Goal: Information Seeking & Learning: Check status

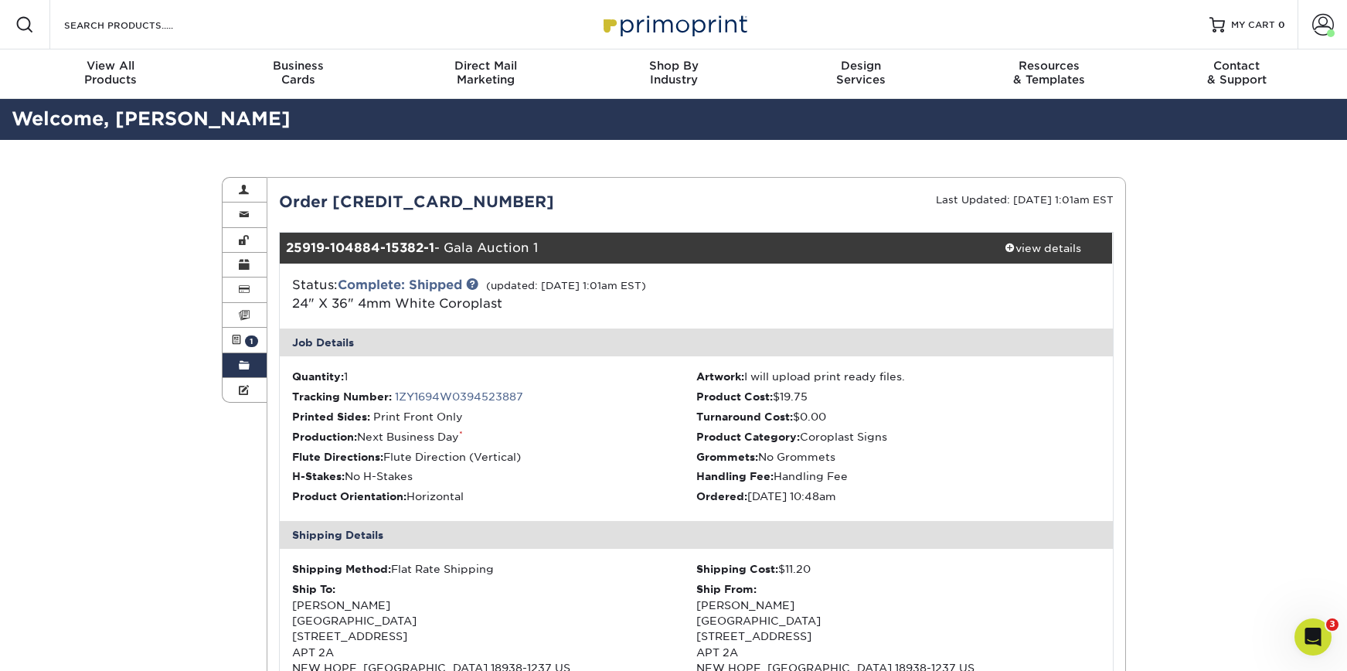
click at [486, 199] on div "Order [CREDIT_CARD_NUMBER]" at bounding box center [481, 201] width 429 height 23
click at [1055, 255] on link "view details" at bounding box center [1042, 248] width 139 height 31
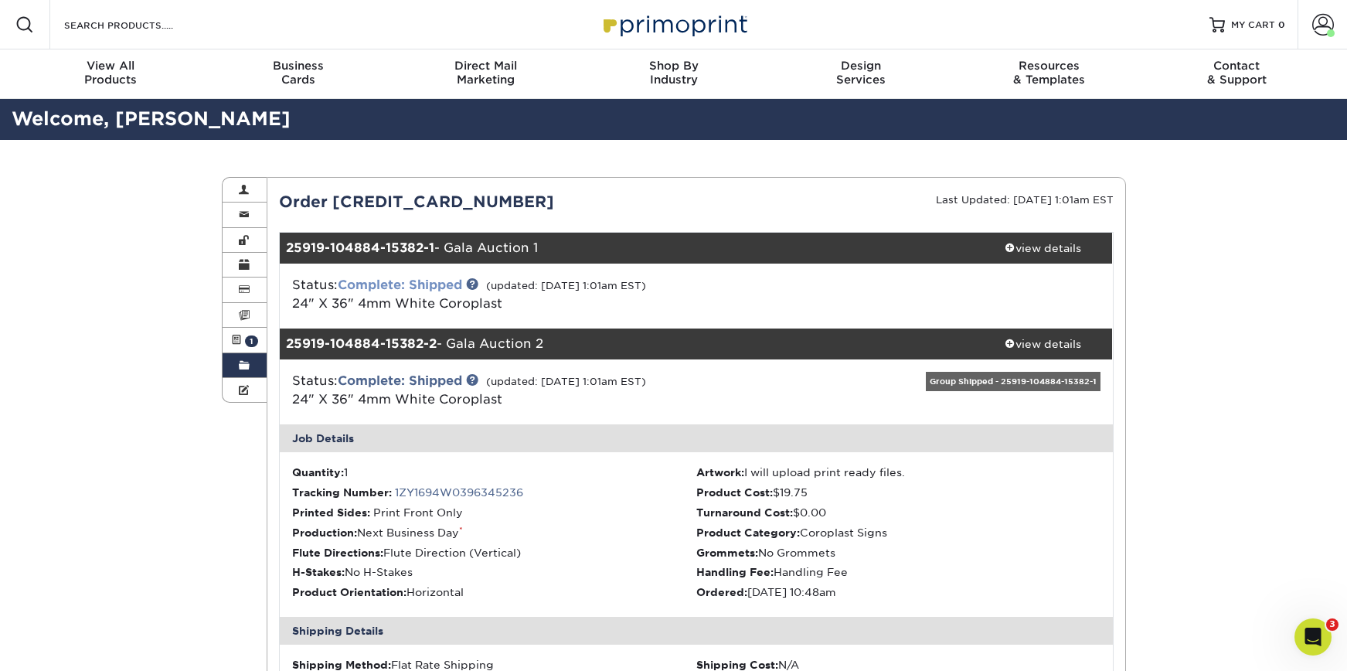
click at [406, 281] on link "Complete: Shipped" at bounding box center [400, 284] width 124 height 15
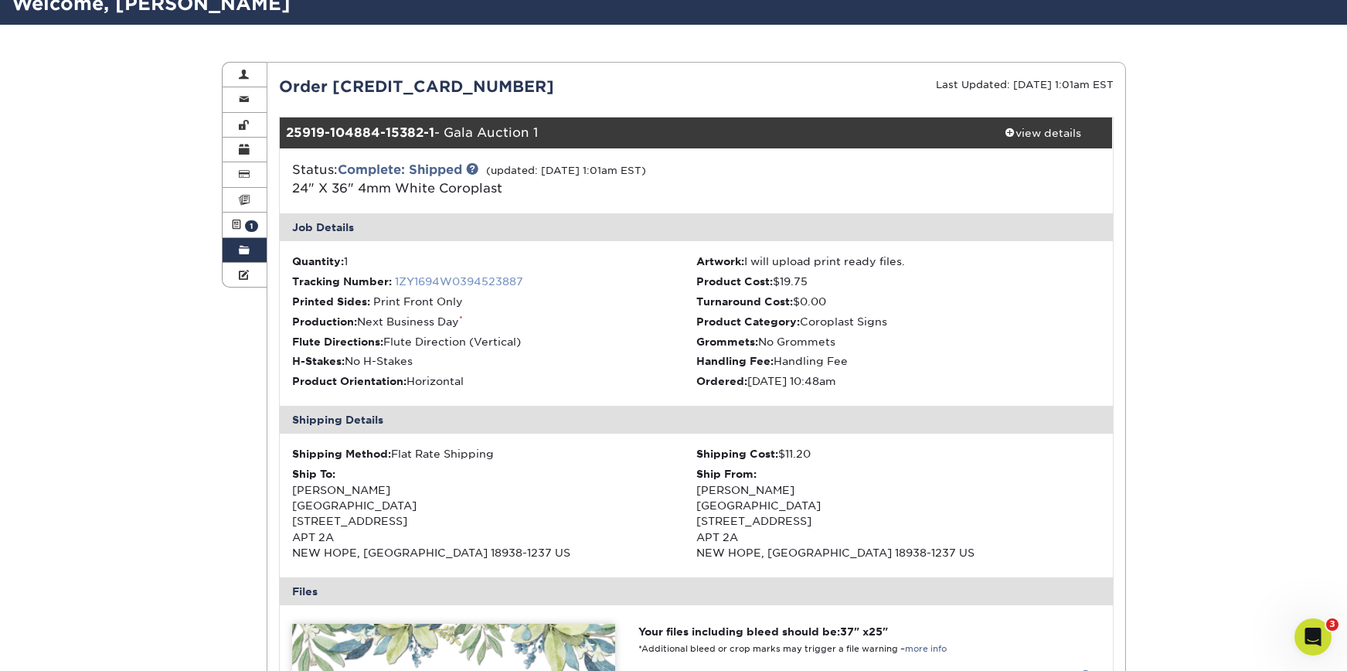
scroll to position [116, 0]
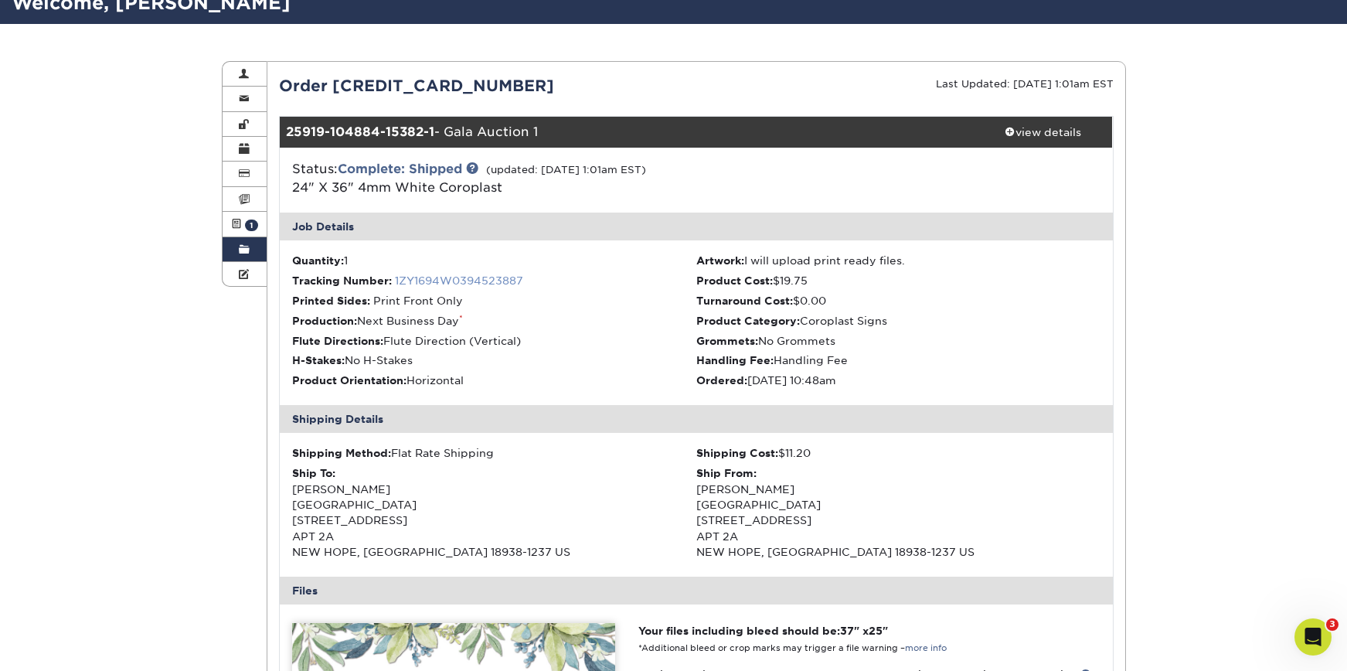
click at [440, 278] on link "1ZY1694W0394523887" at bounding box center [459, 280] width 128 height 12
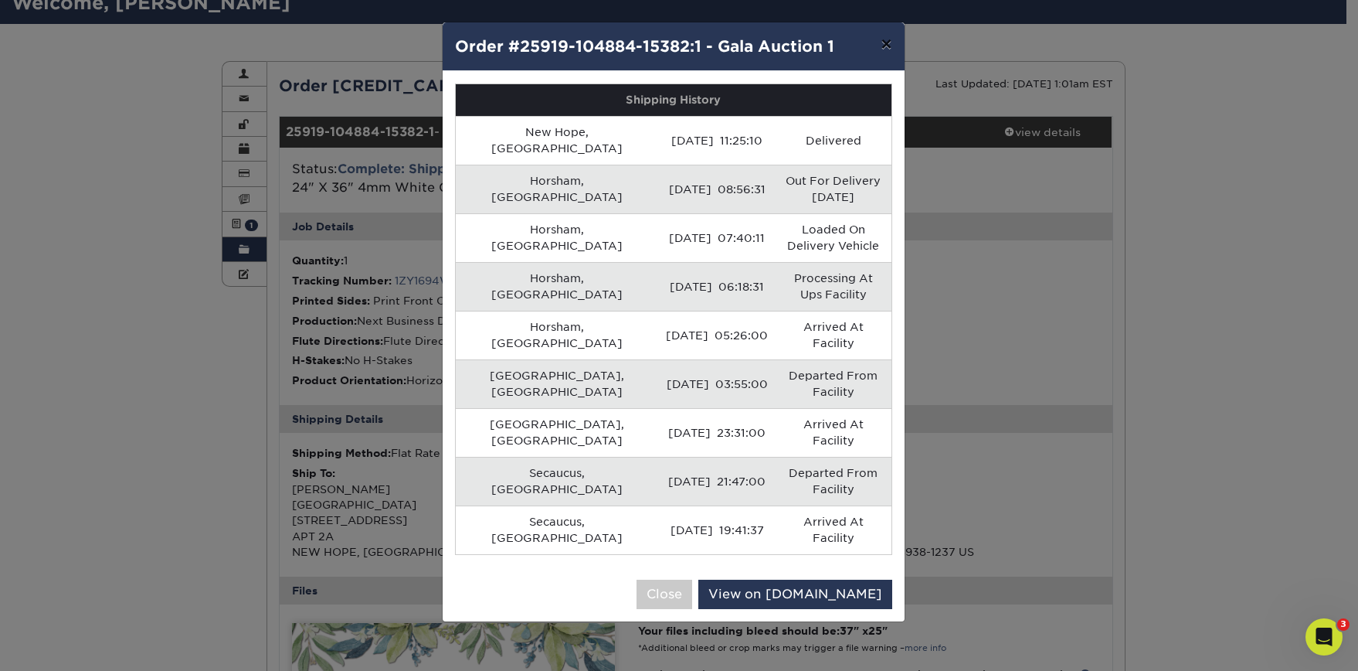
click at [878, 44] on button "×" at bounding box center [886, 43] width 36 height 43
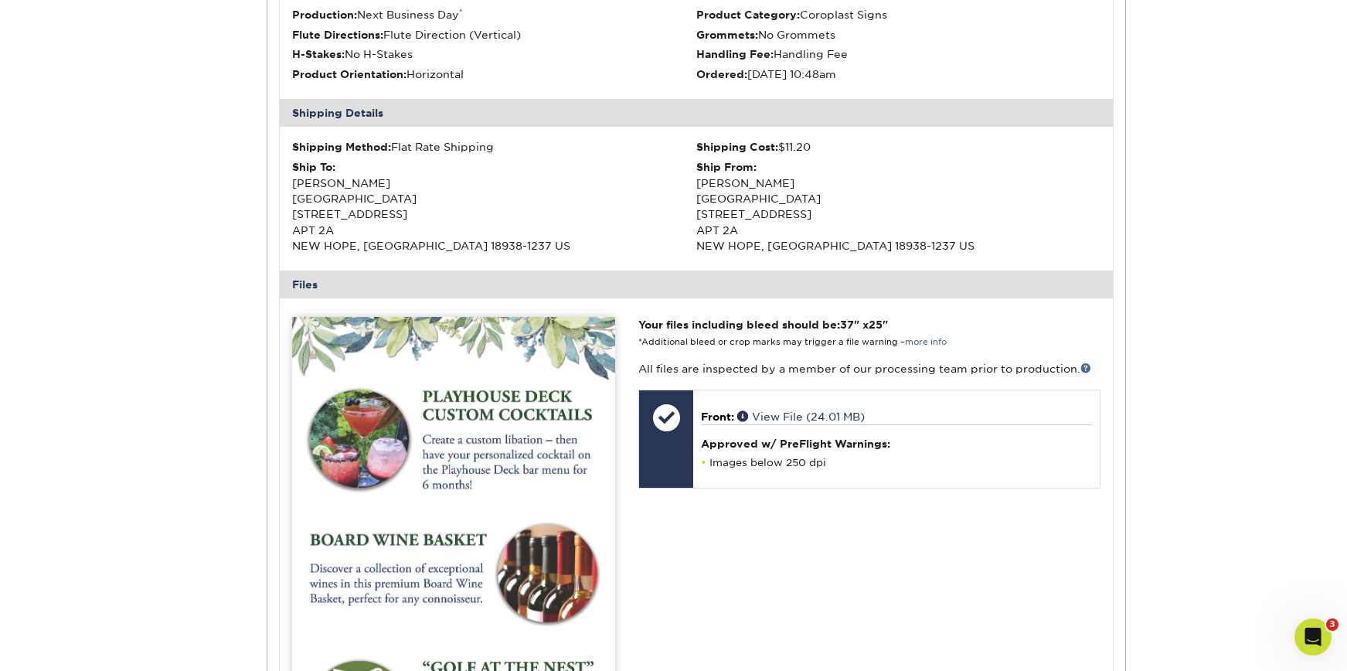
scroll to position [131, 0]
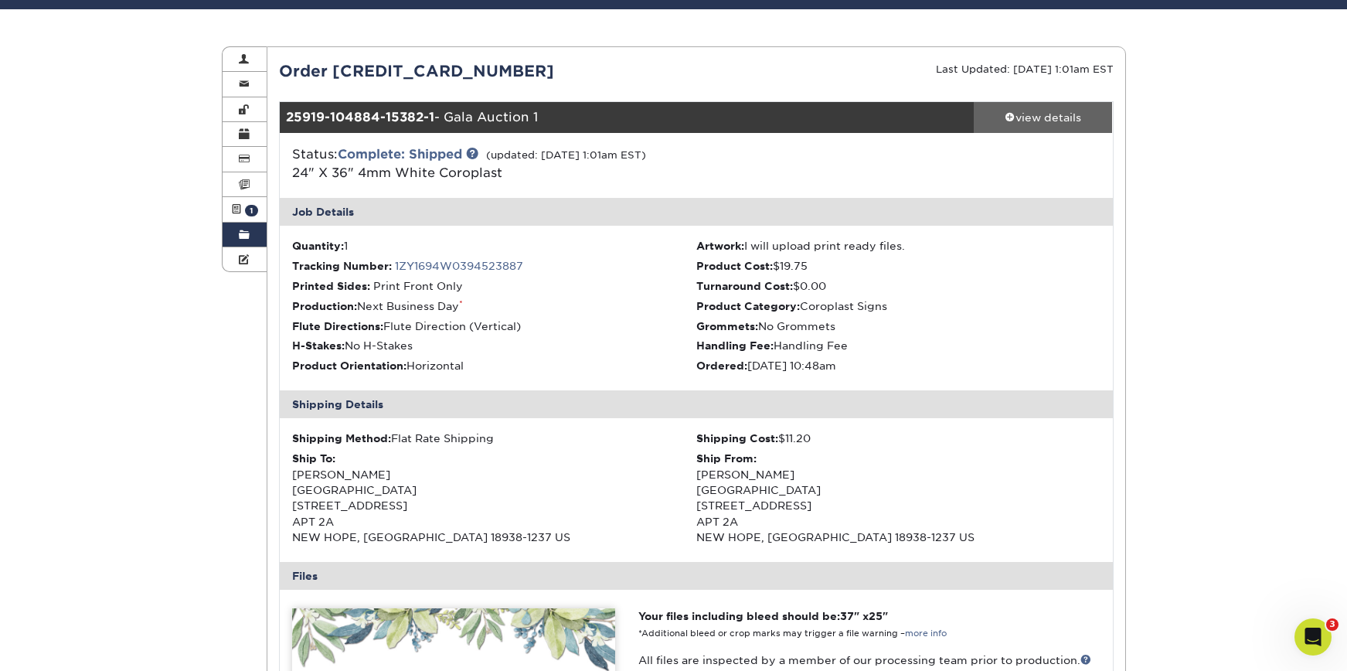
click at [1015, 116] on div "view details" at bounding box center [1042, 117] width 139 height 15
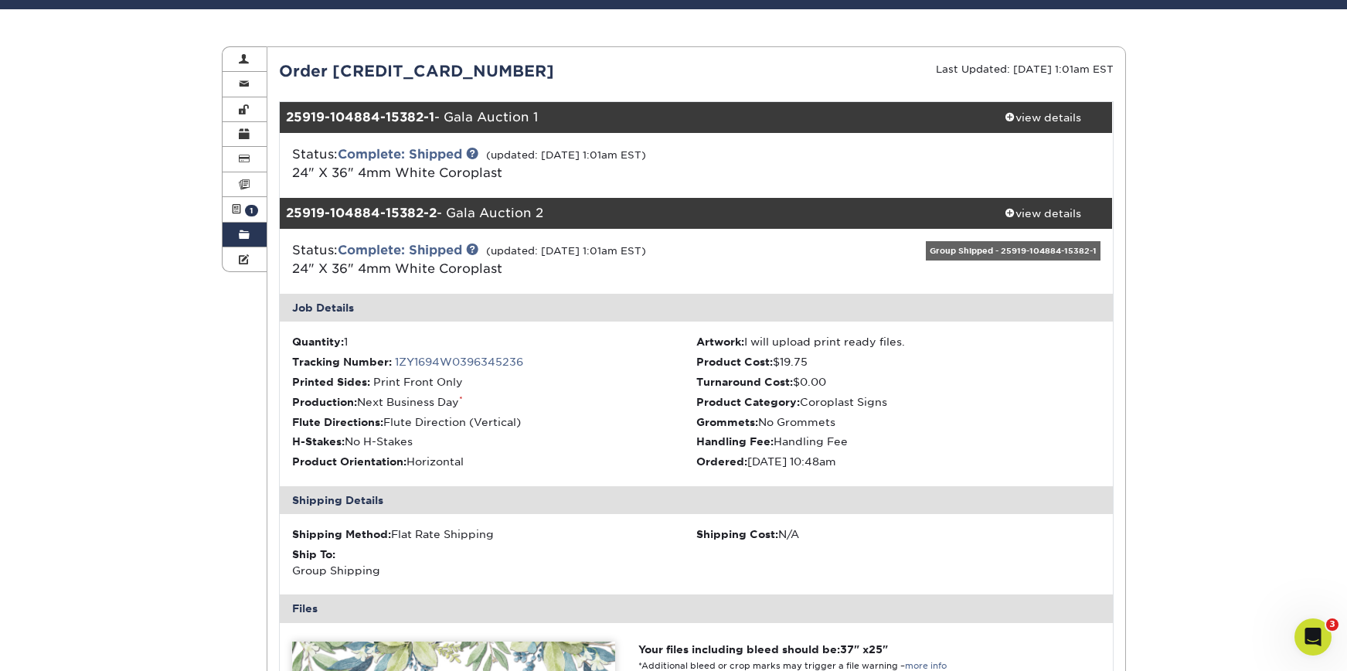
click at [998, 250] on div "Group Shipped - 25919-104884-15382-1" at bounding box center [1013, 250] width 175 height 19
click at [430, 358] on link "1ZY1694W0396345236" at bounding box center [459, 361] width 128 height 12
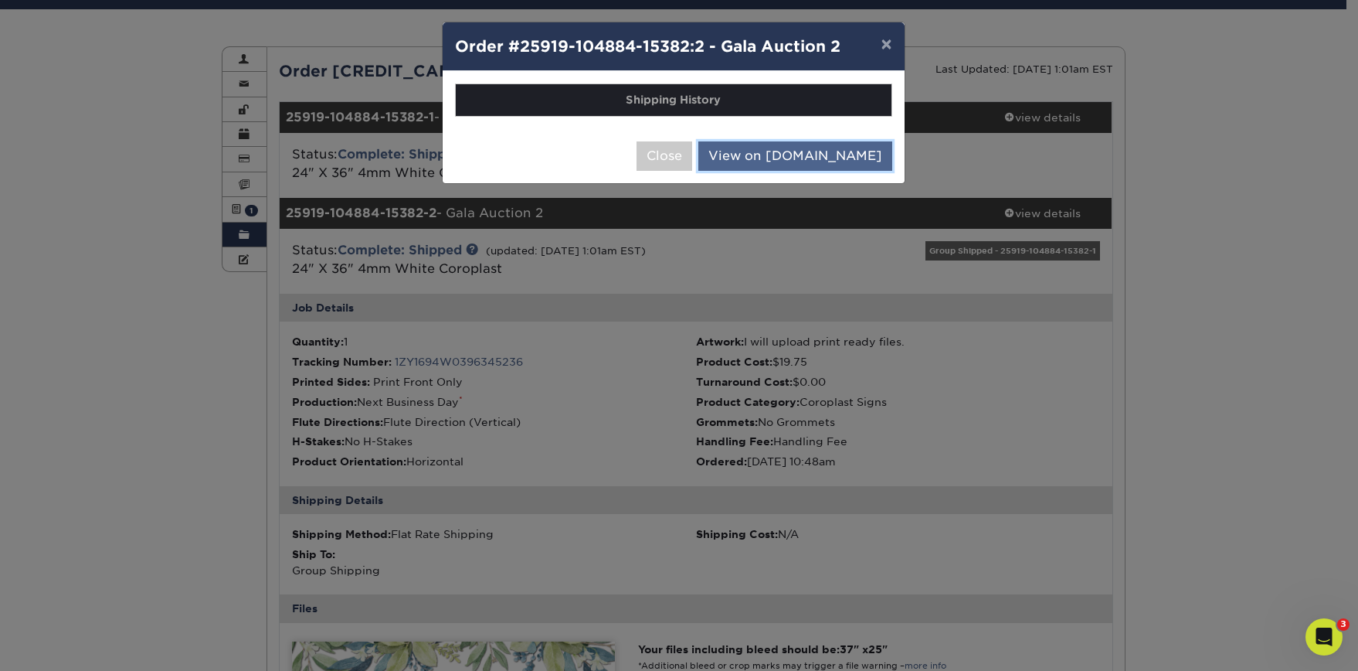
click at [818, 157] on link "View on [DOMAIN_NAME]" at bounding box center [795, 155] width 194 height 29
click at [692, 164] on button "Close" at bounding box center [665, 155] width 56 height 29
